Goal: Transaction & Acquisition: Purchase product/service

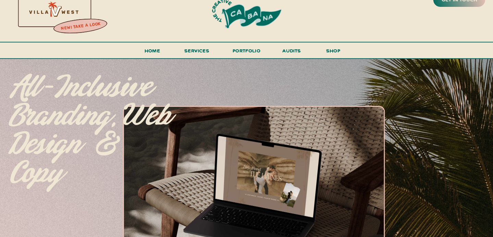
scroll to position [14, 0]
click at [333, 48] on h3 "shop" at bounding box center [333, 52] width 33 height 12
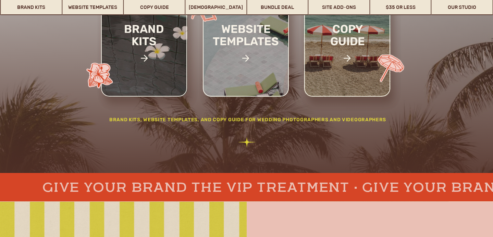
scroll to position [170, 0]
click at [257, 51] on h2 "website templates" at bounding box center [246, 42] width 90 height 39
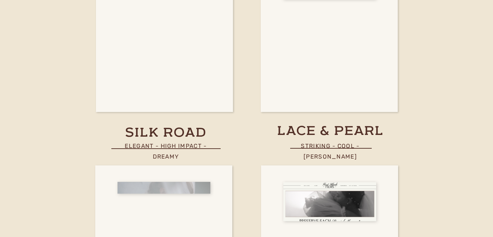
scroll to position [2388, 0]
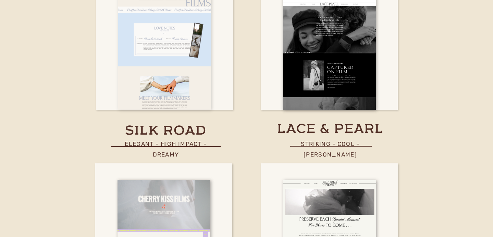
click at [186, 81] on div at bounding box center [164, 33] width 93 height 154
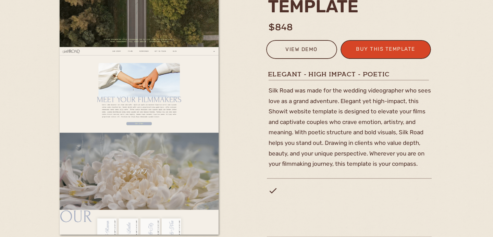
scroll to position [142, 0]
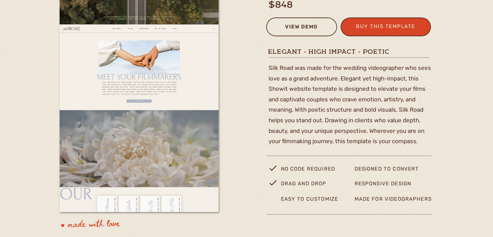
click at [311, 28] on div "view demo" at bounding box center [301, 27] width 62 height 11
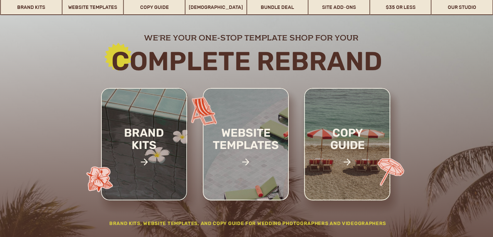
scroll to position [69, 0]
